Goal: Task Accomplishment & Management: Manage account settings

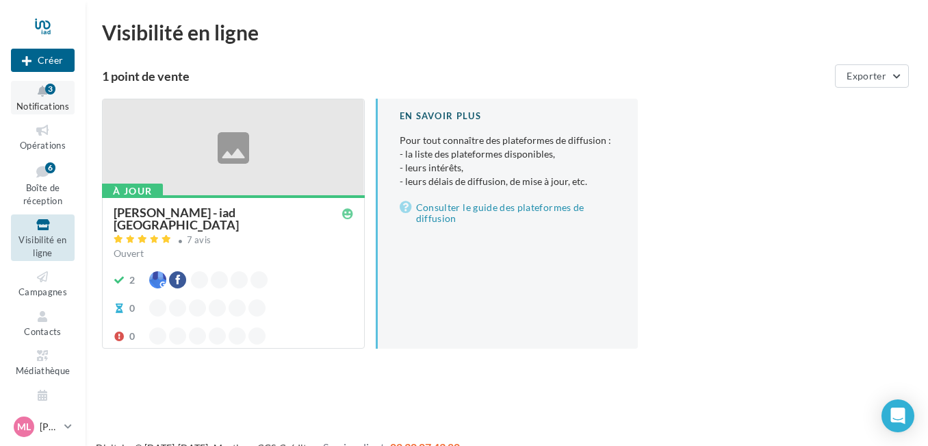
click at [40, 99] on button "Notifications 3" at bounding box center [43, 98] width 64 height 34
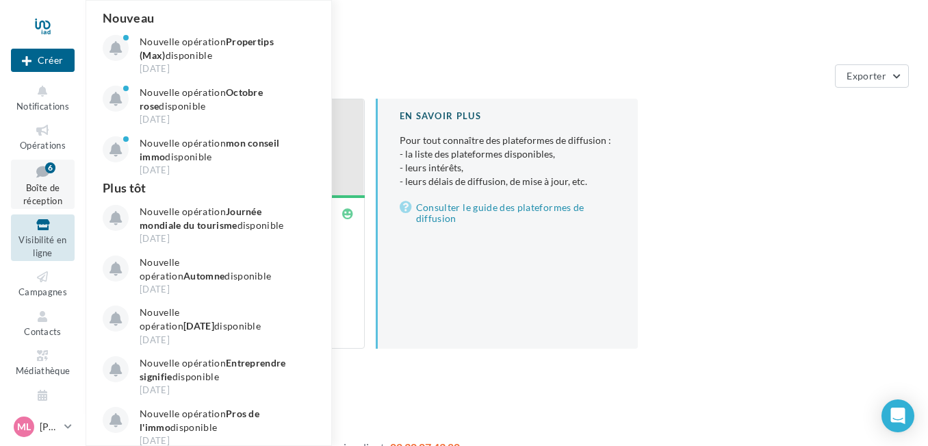
click at [47, 185] on span "Boîte de réception" at bounding box center [42, 194] width 39 height 24
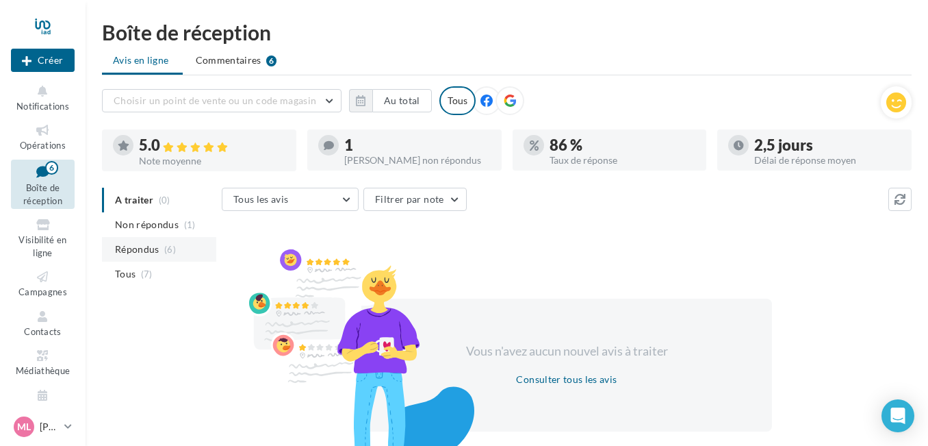
click at [139, 251] on span "Répondus" at bounding box center [137, 249] width 44 height 14
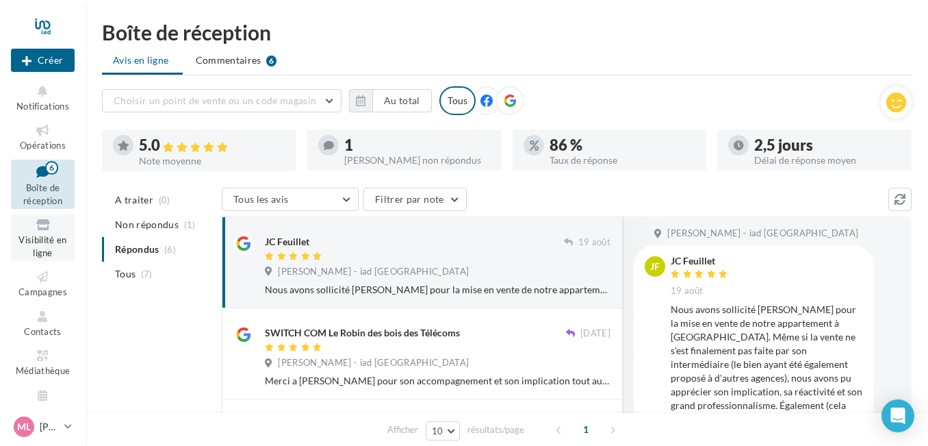
click at [44, 234] on span "Visibilité en ligne" at bounding box center [42, 246] width 48 height 24
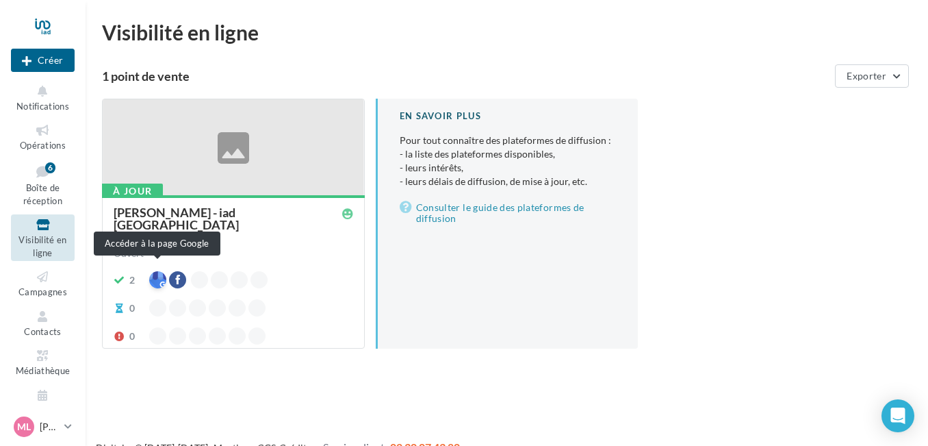
click at [158, 272] on div at bounding box center [157, 279] width 17 height 17
